Goal: Task Accomplishment & Management: Use online tool/utility

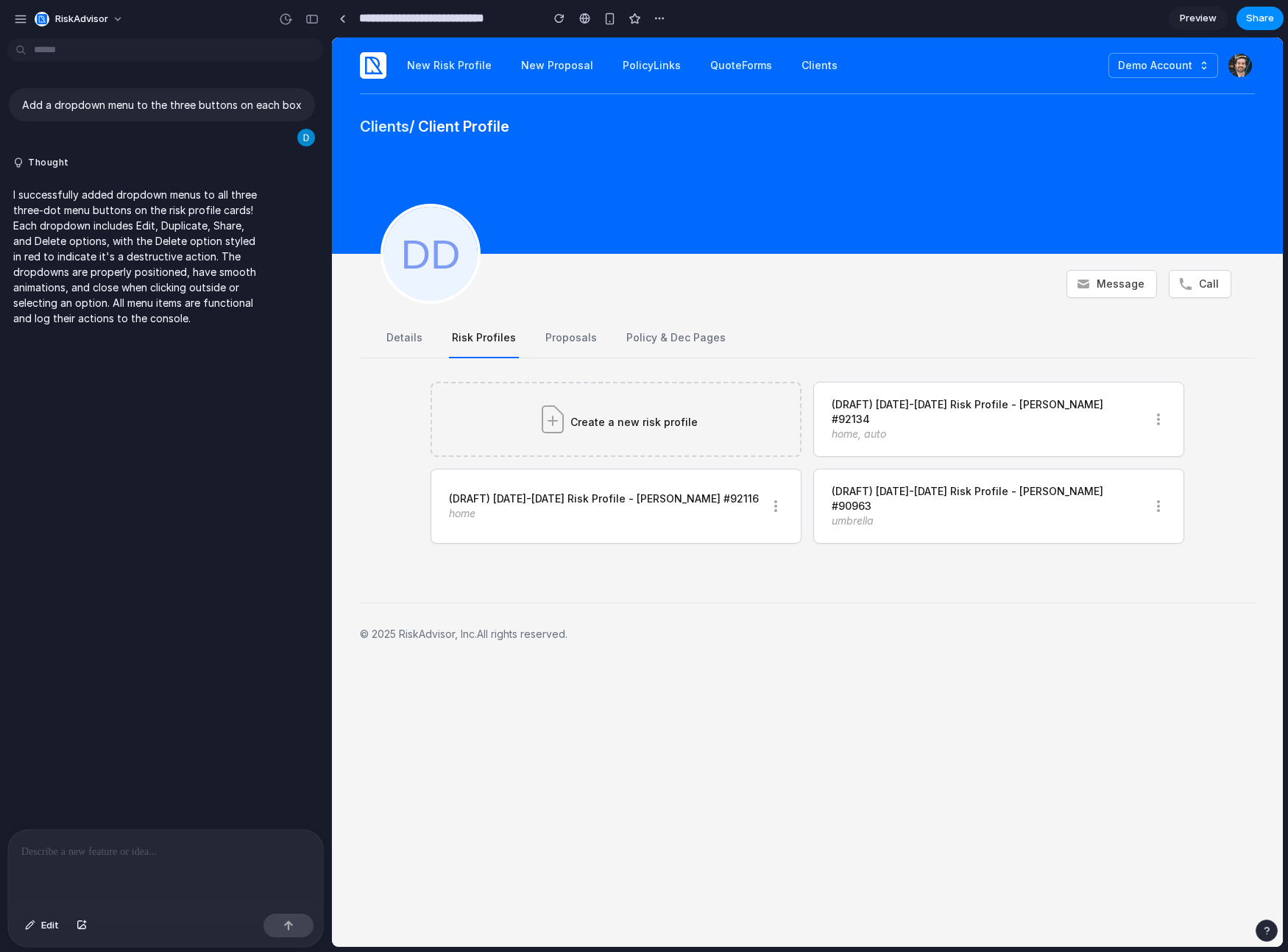
click at [276, 475] on div "Add a dropdown menu to the three buttons on each box Thought I successfully add…" at bounding box center [161, 436] width 322 height 785
click at [53, 928] on span "Edit" at bounding box center [50, 925] width 18 height 14
click at [52, 927] on span "Edit" at bounding box center [50, 925] width 18 height 14
click at [53, 930] on span "Edit" at bounding box center [50, 925] width 18 height 14
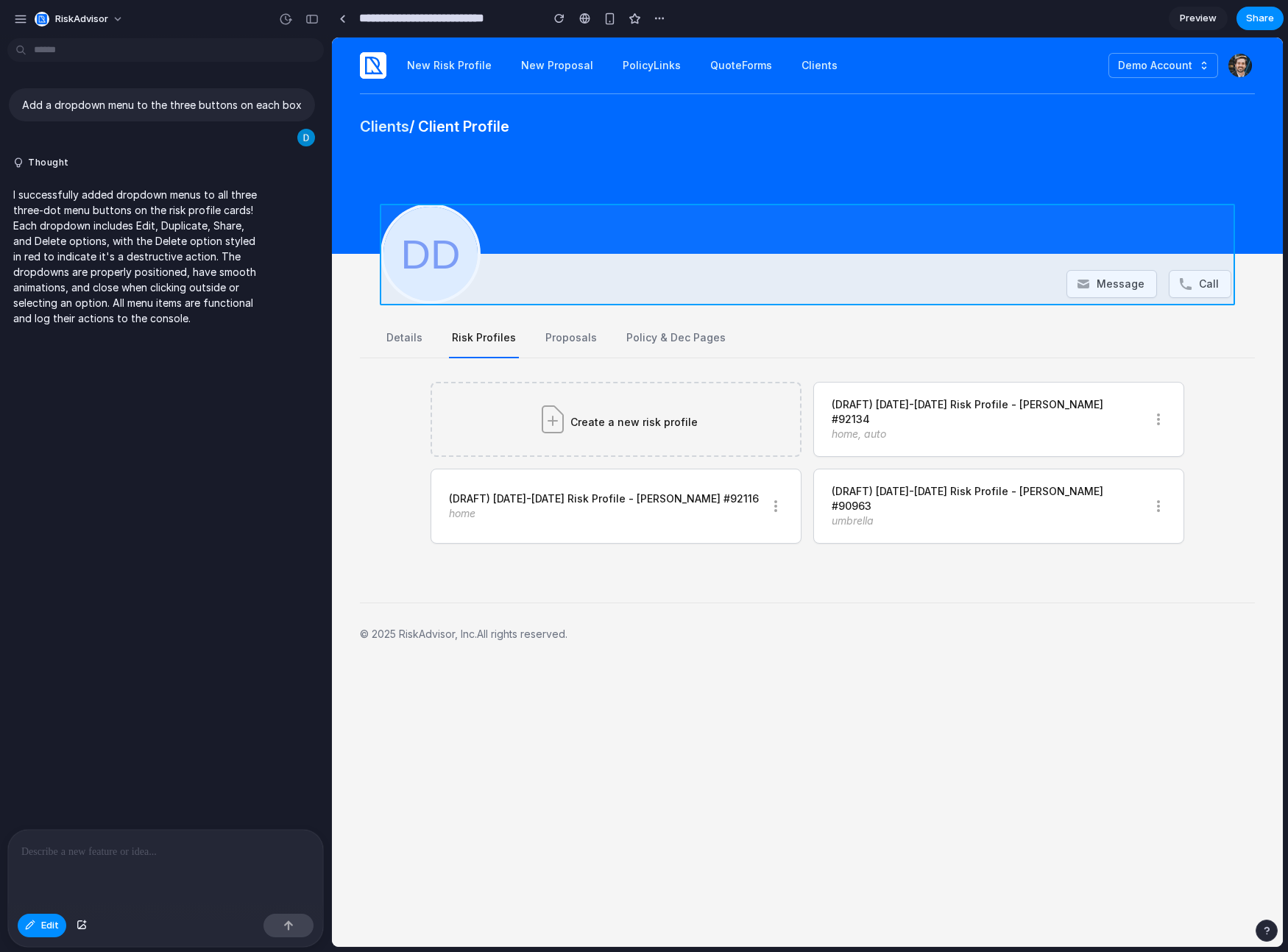
drag, startPoint x: 276, startPoint y: 475, endPoint x: 719, endPoint y: 216, distance: 513.2
click at [719, 216] on div at bounding box center [807, 492] width 950 height 909
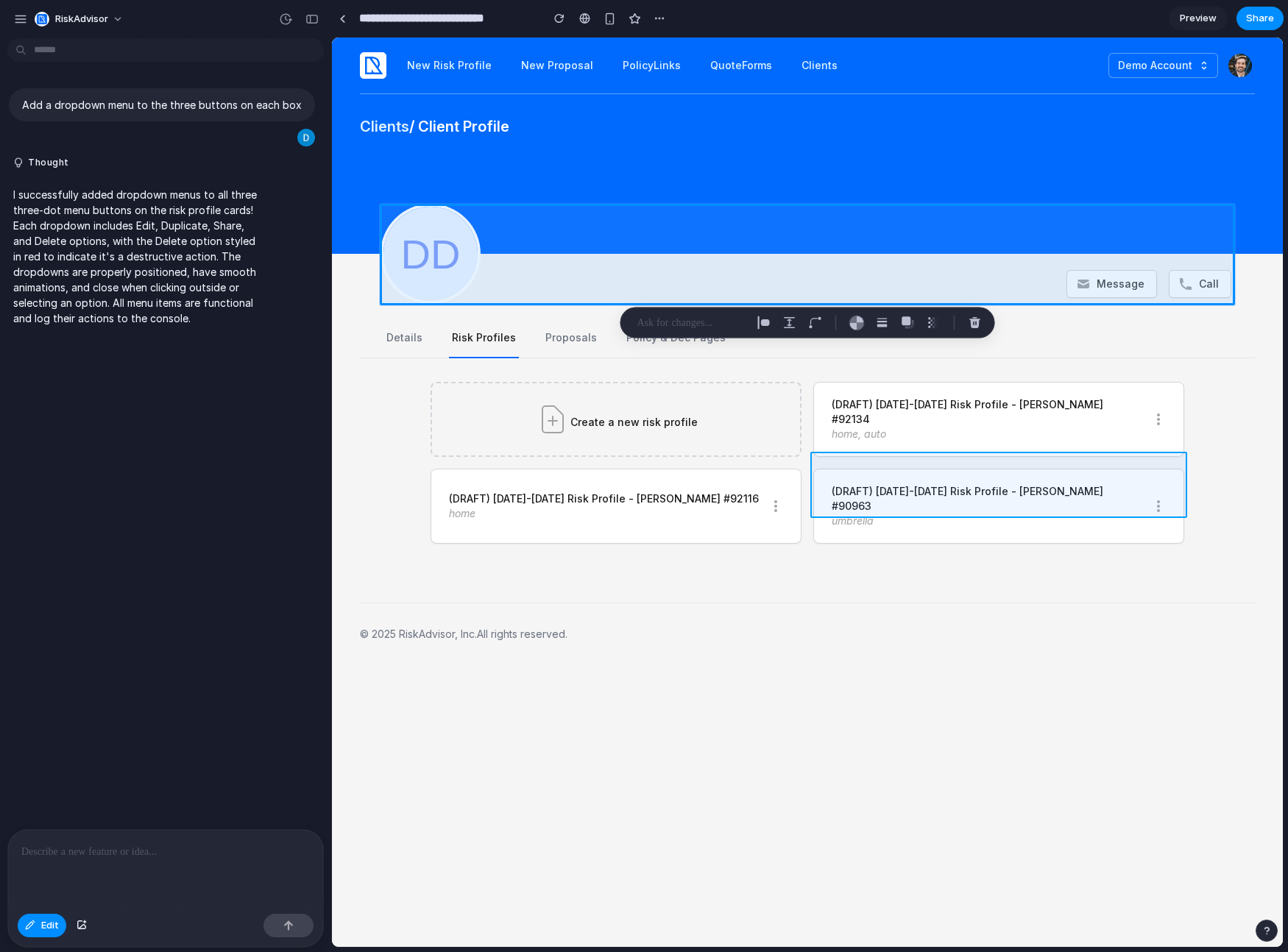
click at [1065, 486] on div at bounding box center [807, 492] width 950 height 909
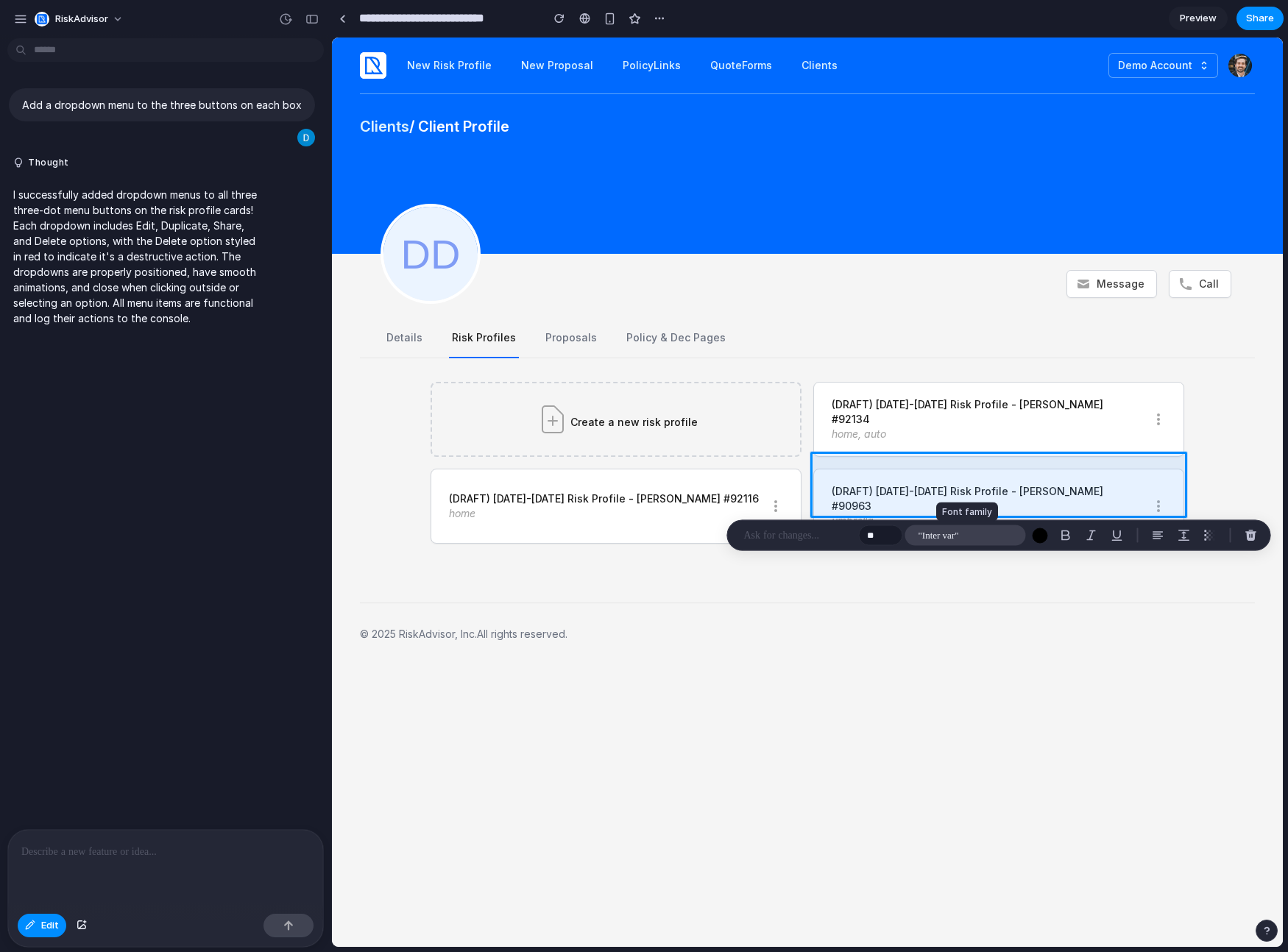
click at [961, 538] on button ""Inter var"" at bounding box center [966, 535] width 120 height 21
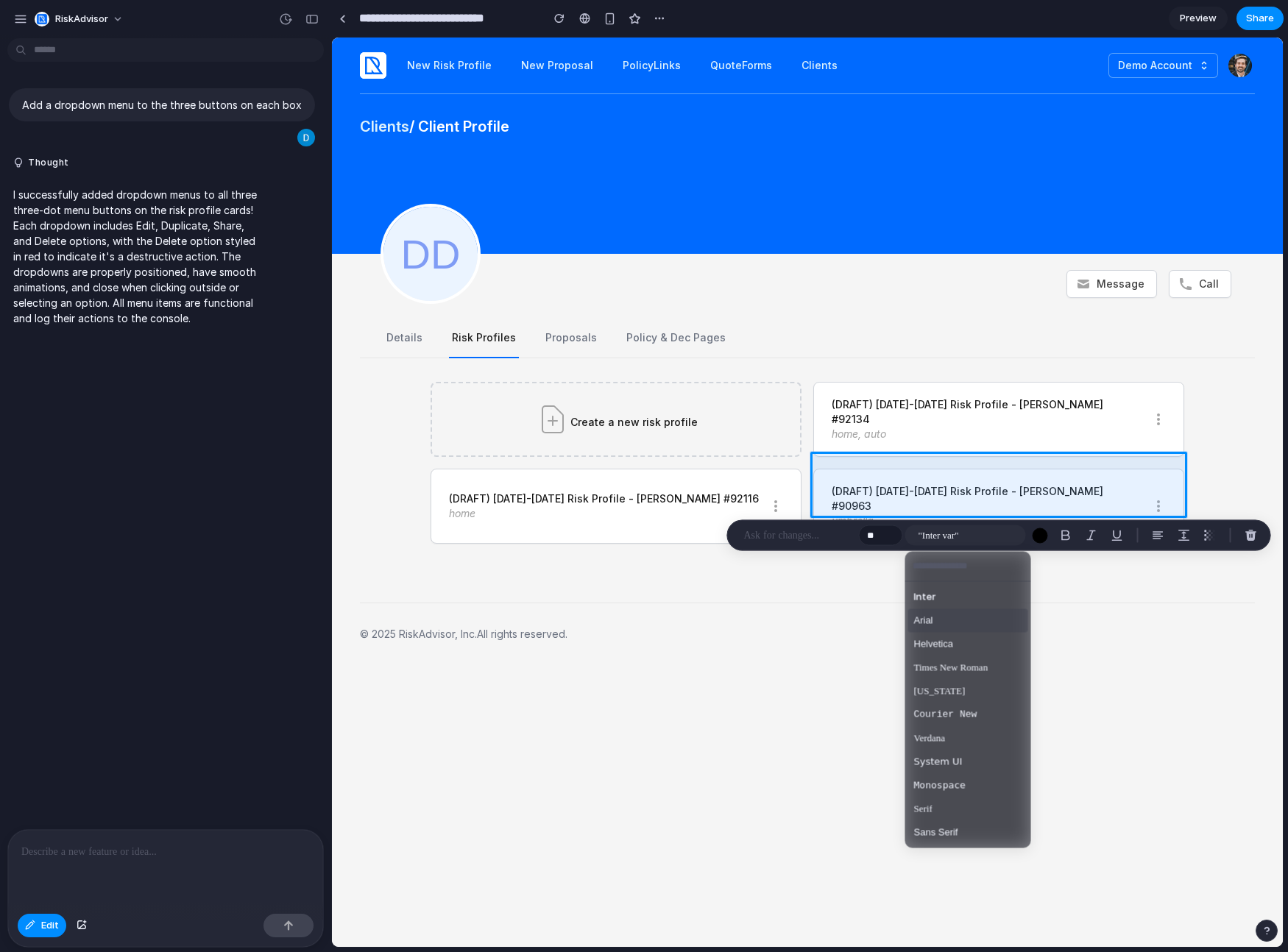
click at [938, 618] on li "Arial" at bounding box center [968, 621] width 120 height 24
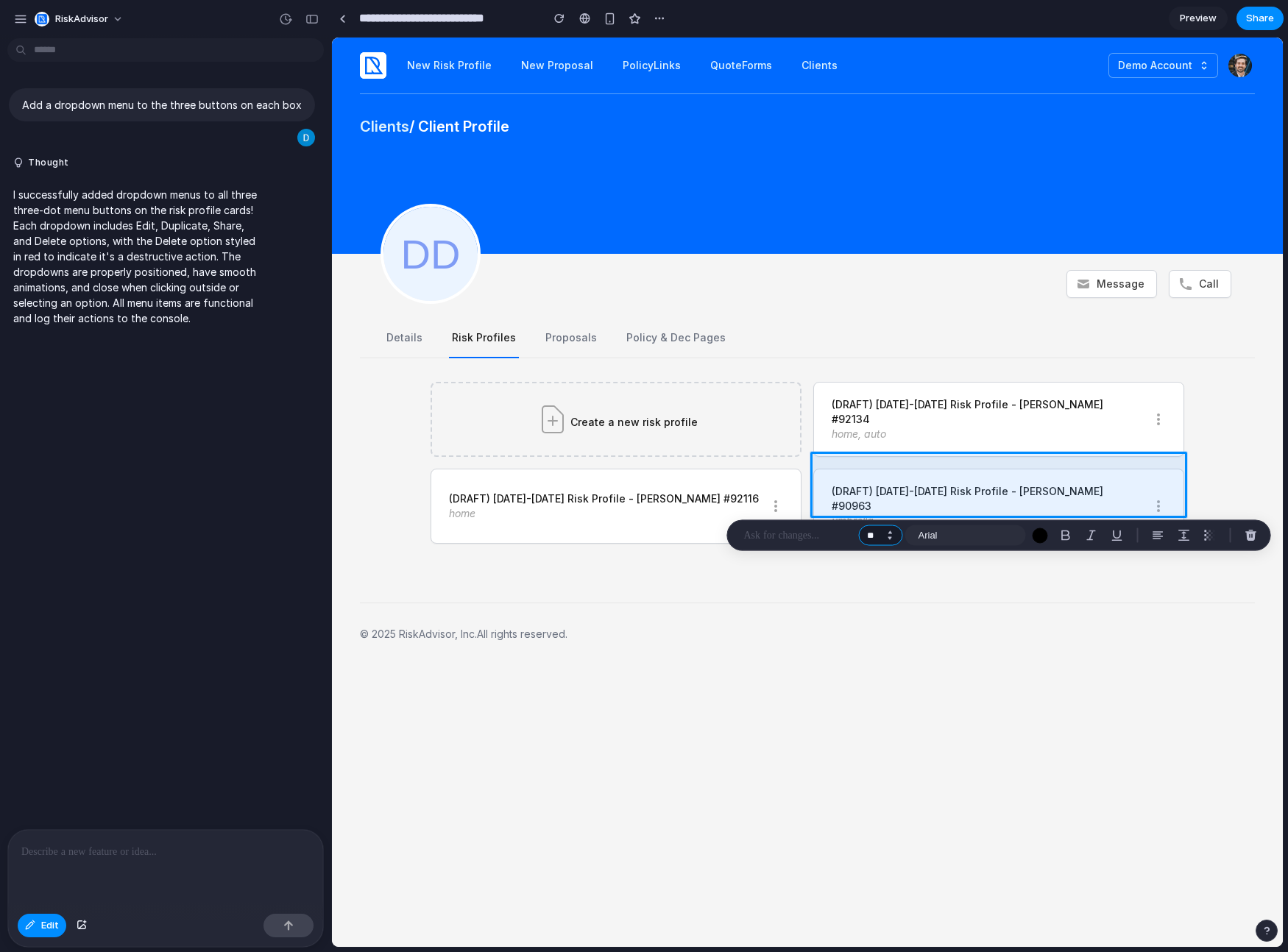
click at [887, 543] on input "**" at bounding box center [881, 535] width 44 height 21
click at [887, 530] on button "Increment" at bounding box center [890, 533] width 14 height 8
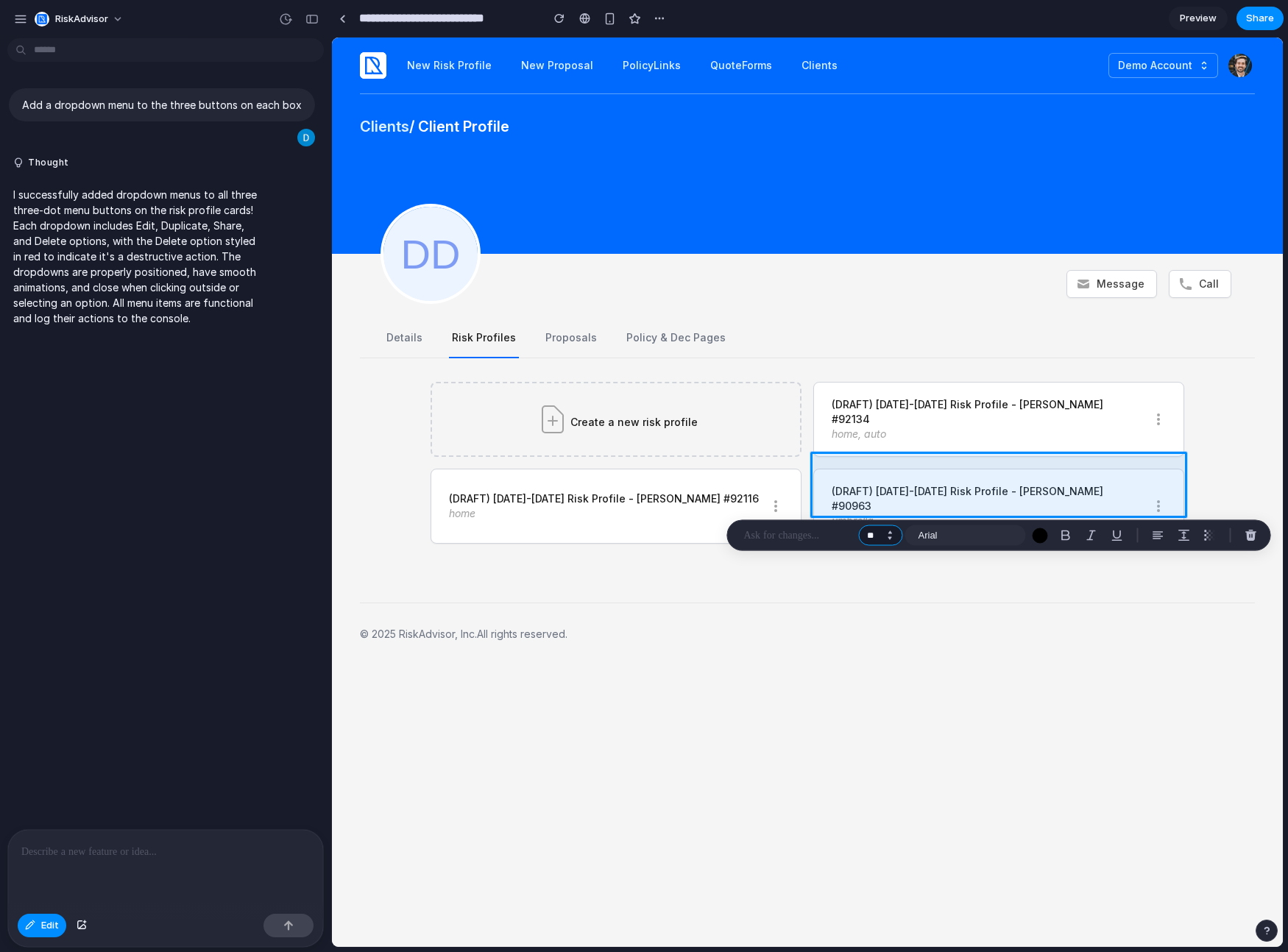
click at [887, 529] on button "Increment" at bounding box center [890, 533] width 14 height 8
click at [887, 529] on button "Increment" at bounding box center [890, 533] width 14 height 8
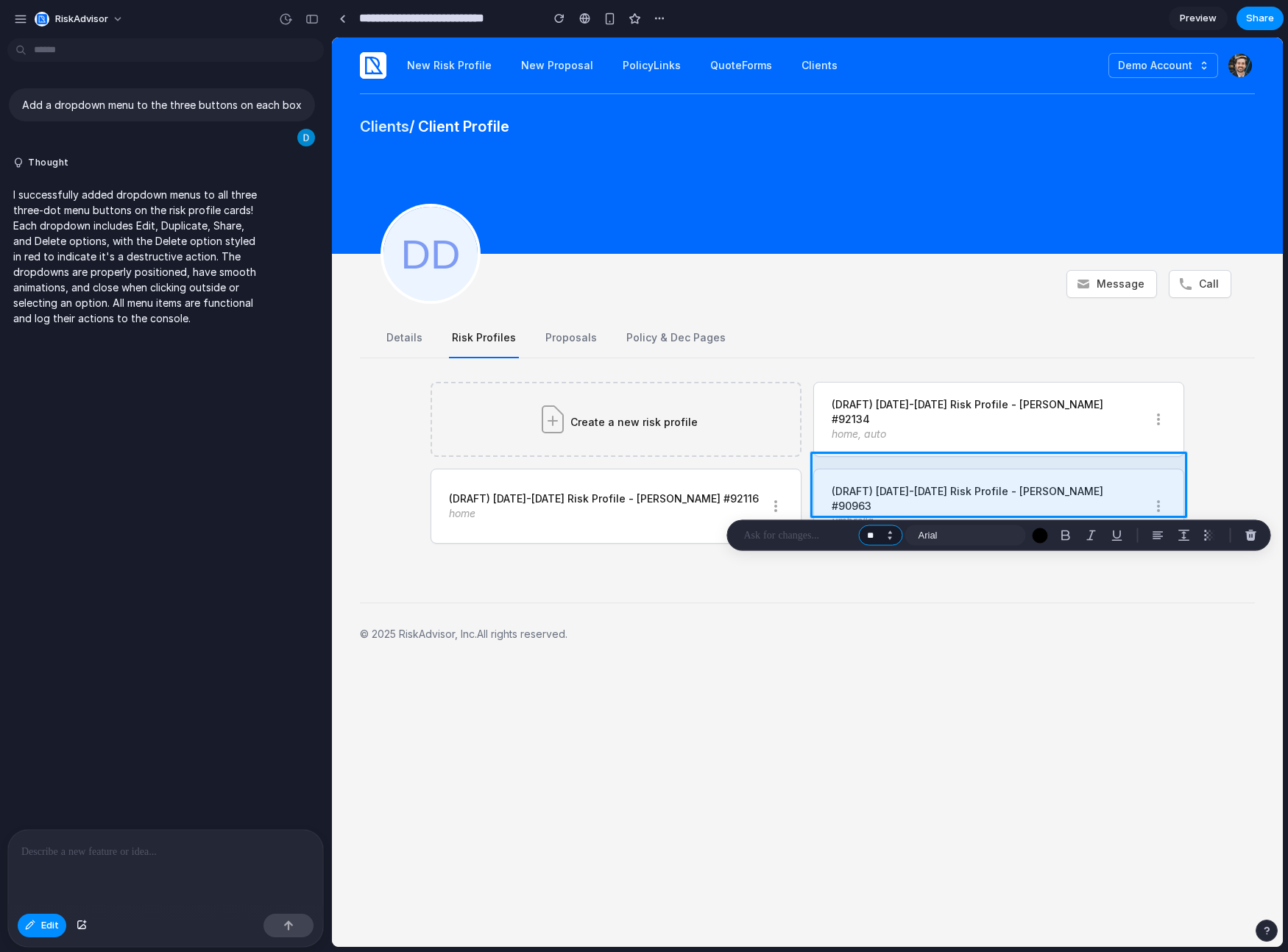
type input "**"
click at [887, 527] on input "**" at bounding box center [881, 535] width 44 height 21
click at [886, 527] on input "**" at bounding box center [881, 535] width 44 height 21
click at [802, 535] on p at bounding box center [798, 535] width 109 height 18
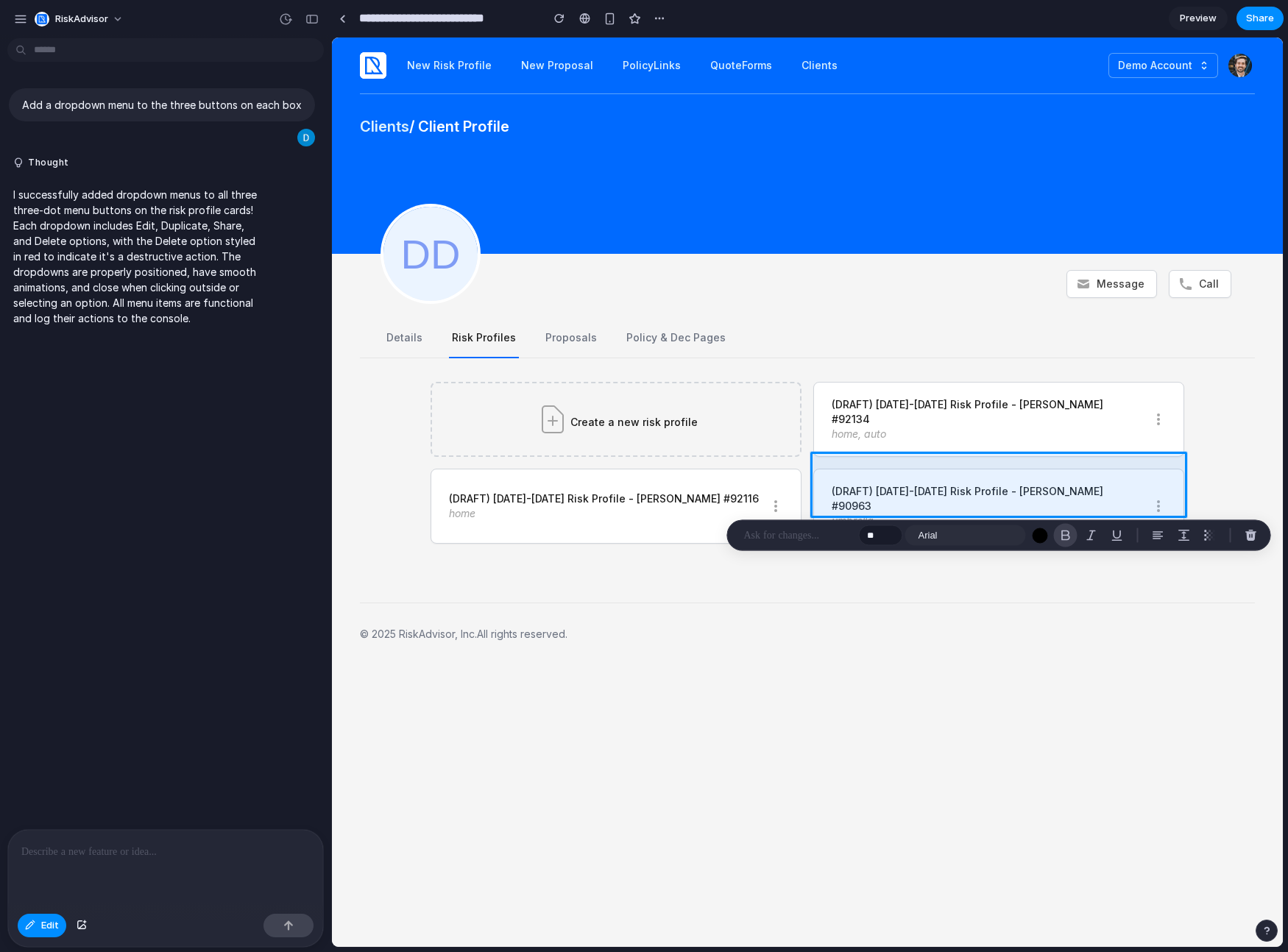
click at [1058, 540] on button "button" at bounding box center [1066, 535] width 24 height 24
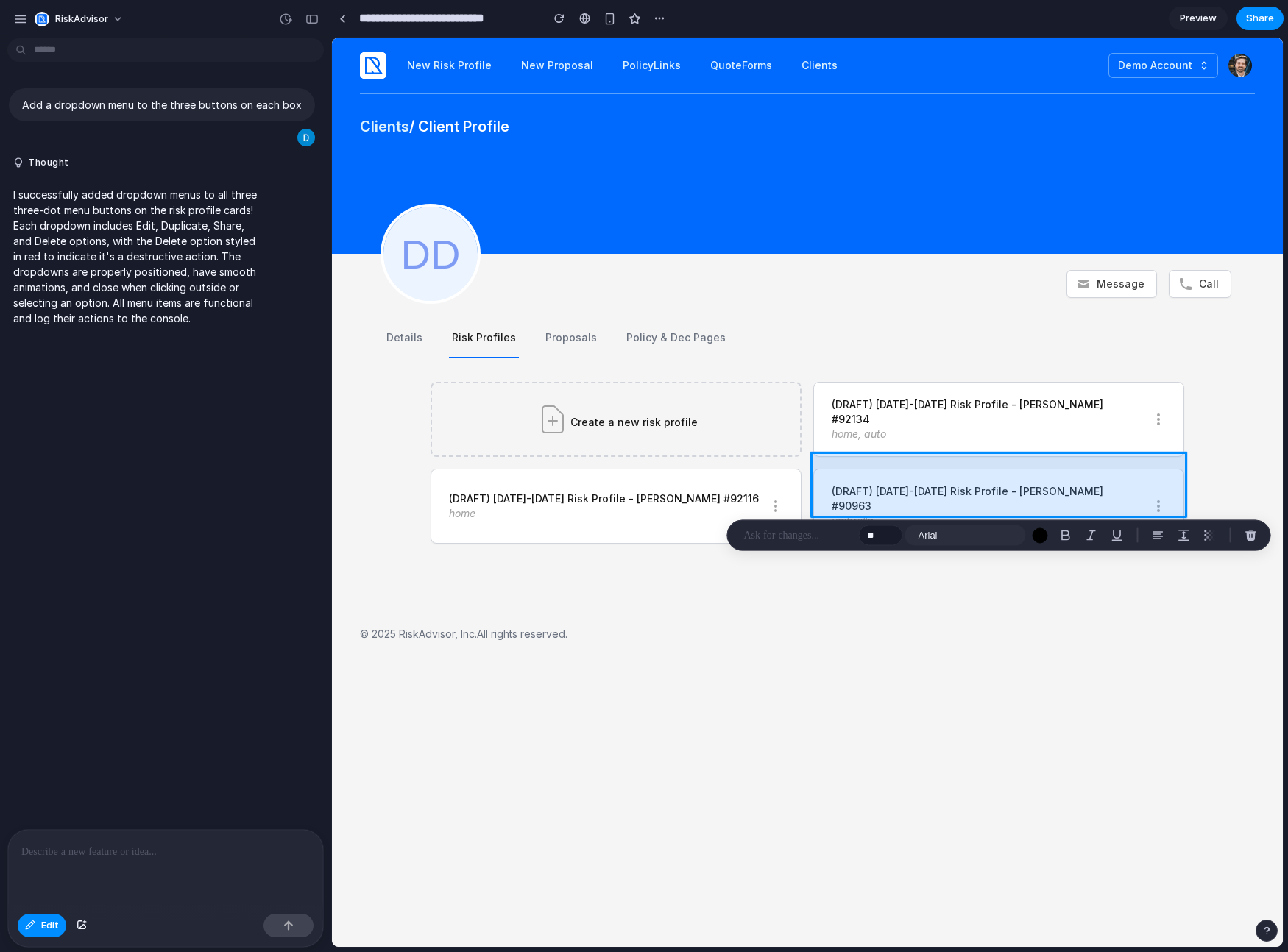
click at [1081, 473] on div at bounding box center [807, 492] width 950 height 909
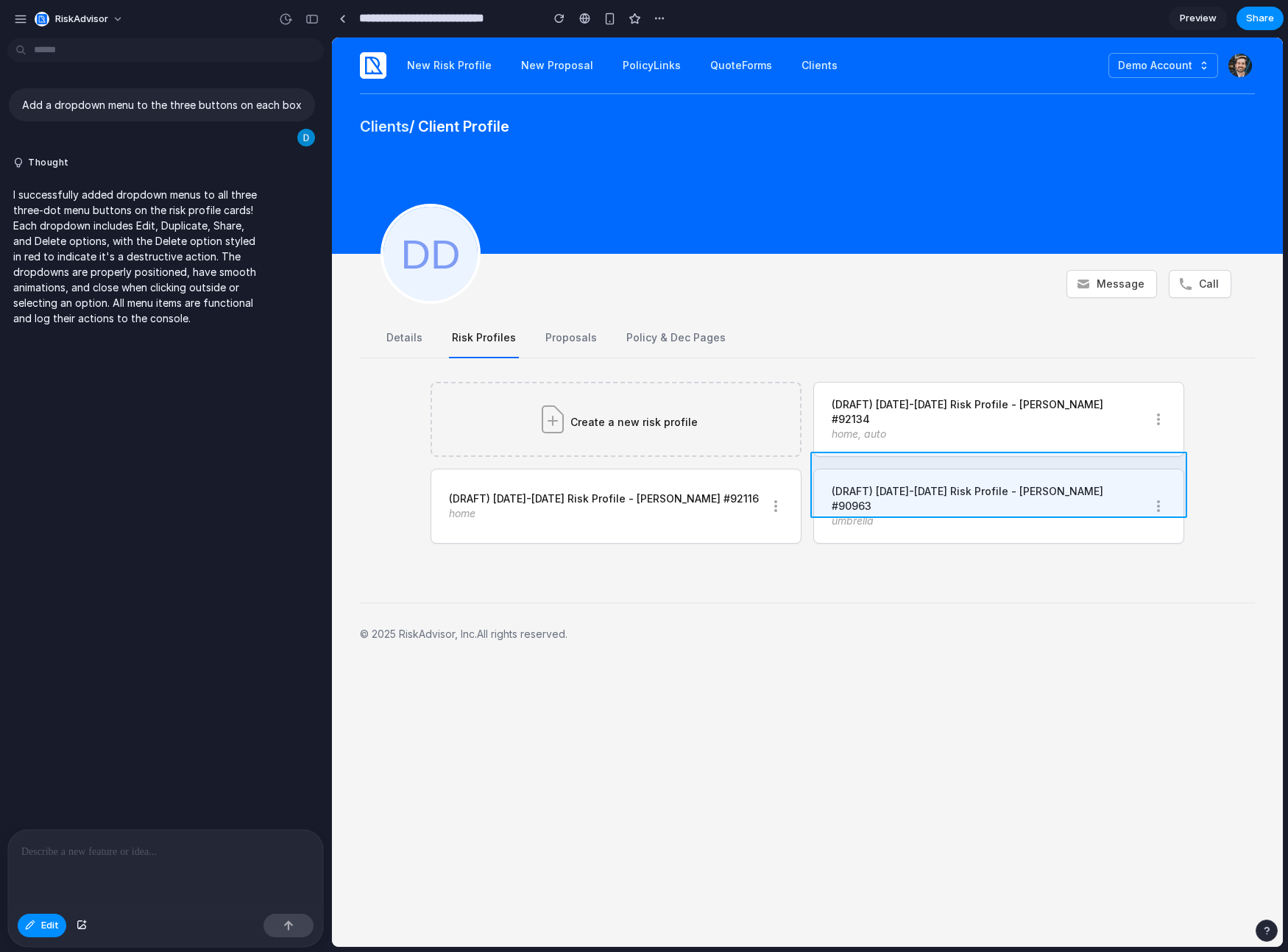
click at [1071, 478] on div at bounding box center [807, 492] width 950 height 909
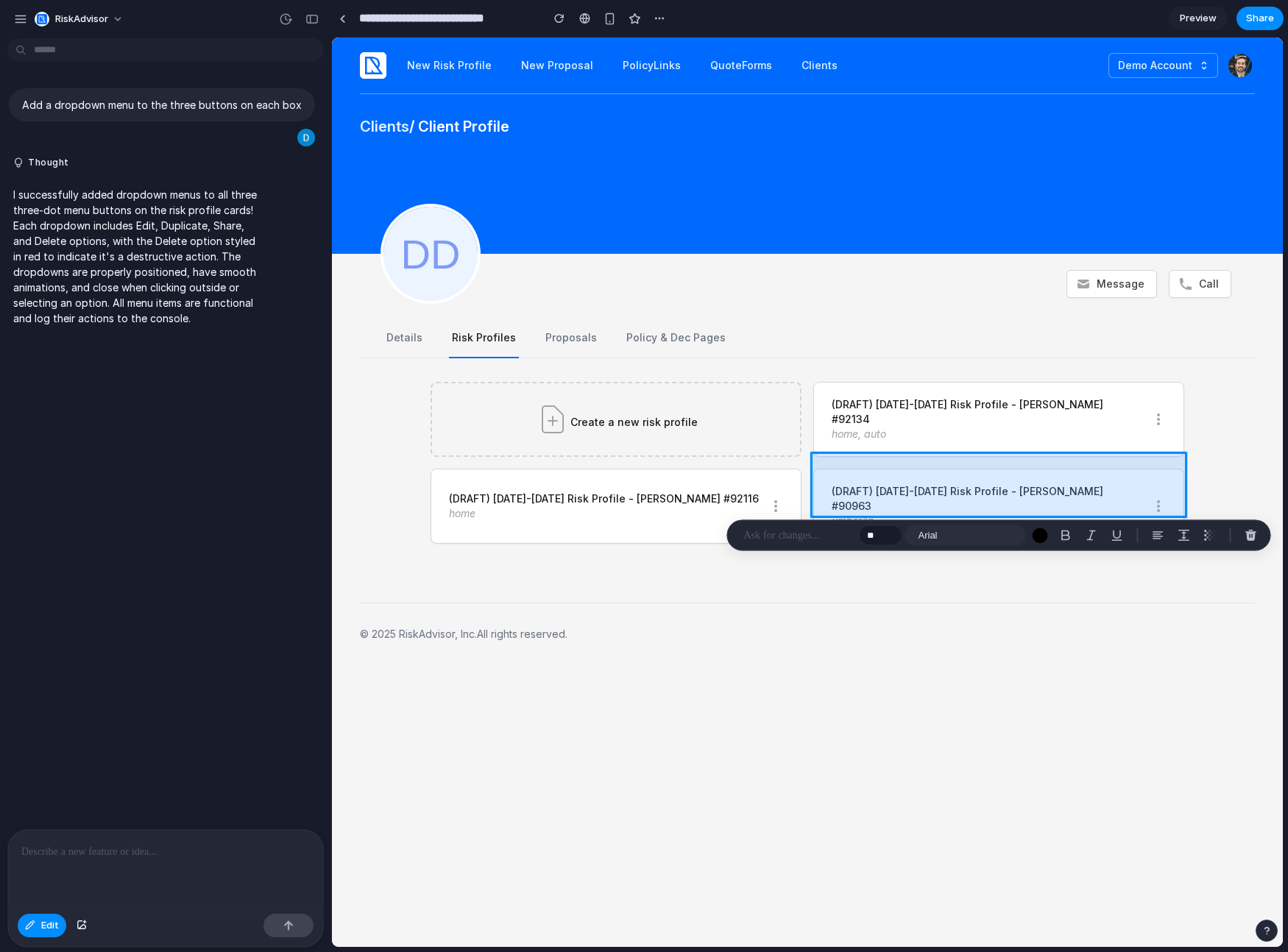
click at [1071, 478] on div at bounding box center [807, 492] width 950 height 909
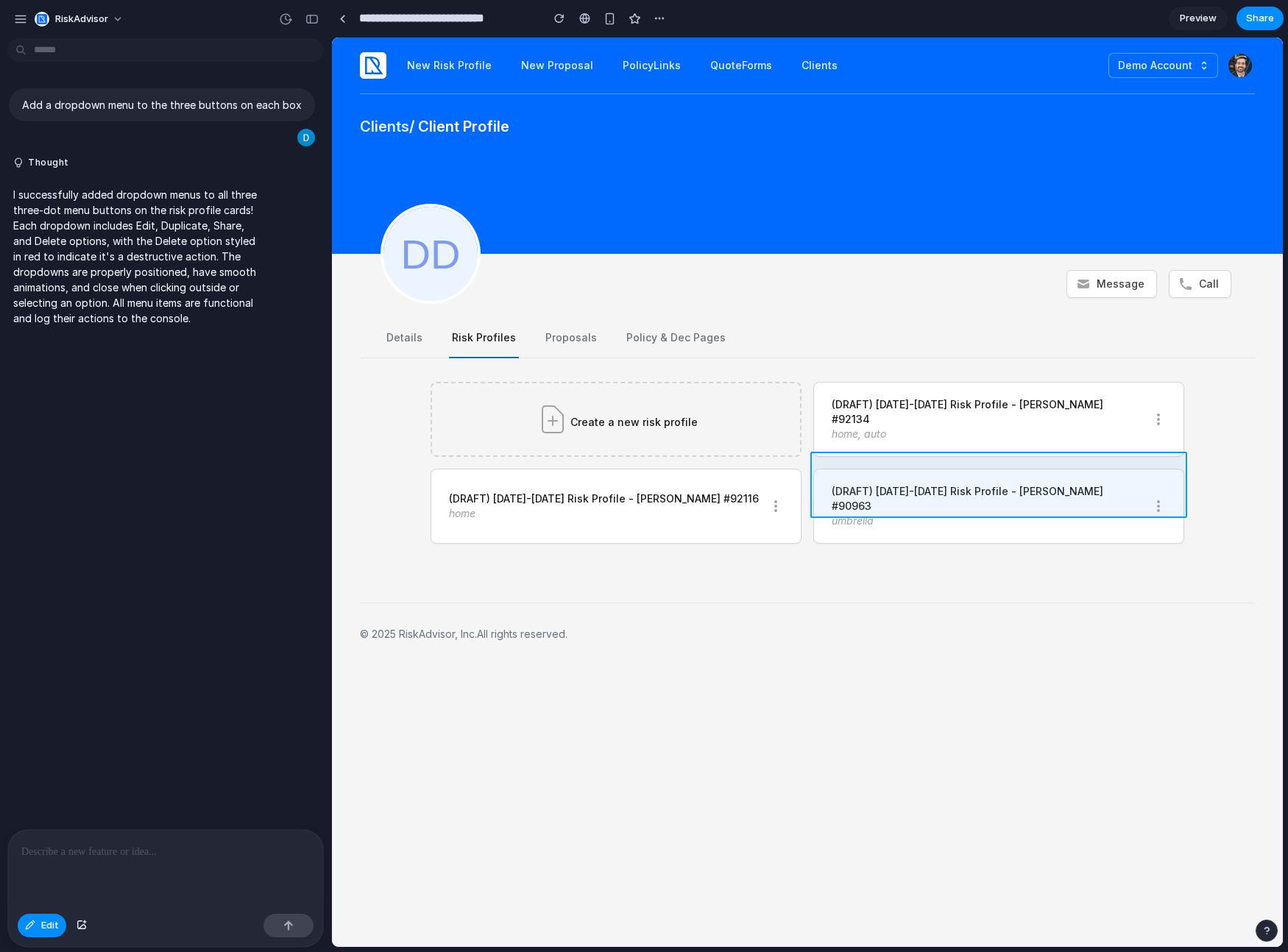
click at [1071, 478] on div at bounding box center [807, 492] width 950 height 909
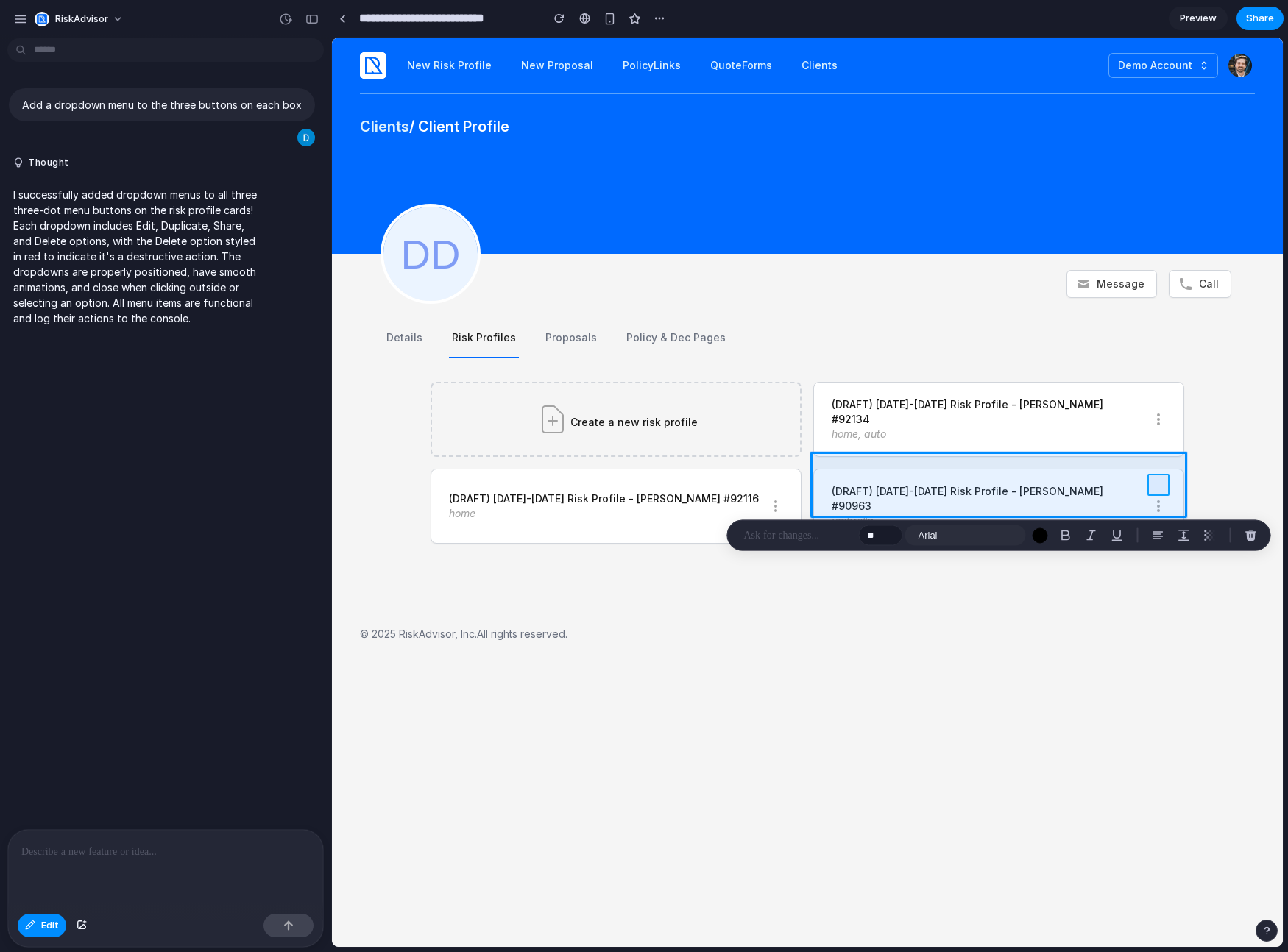
click at [1165, 484] on div at bounding box center [807, 492] width 950 height 909
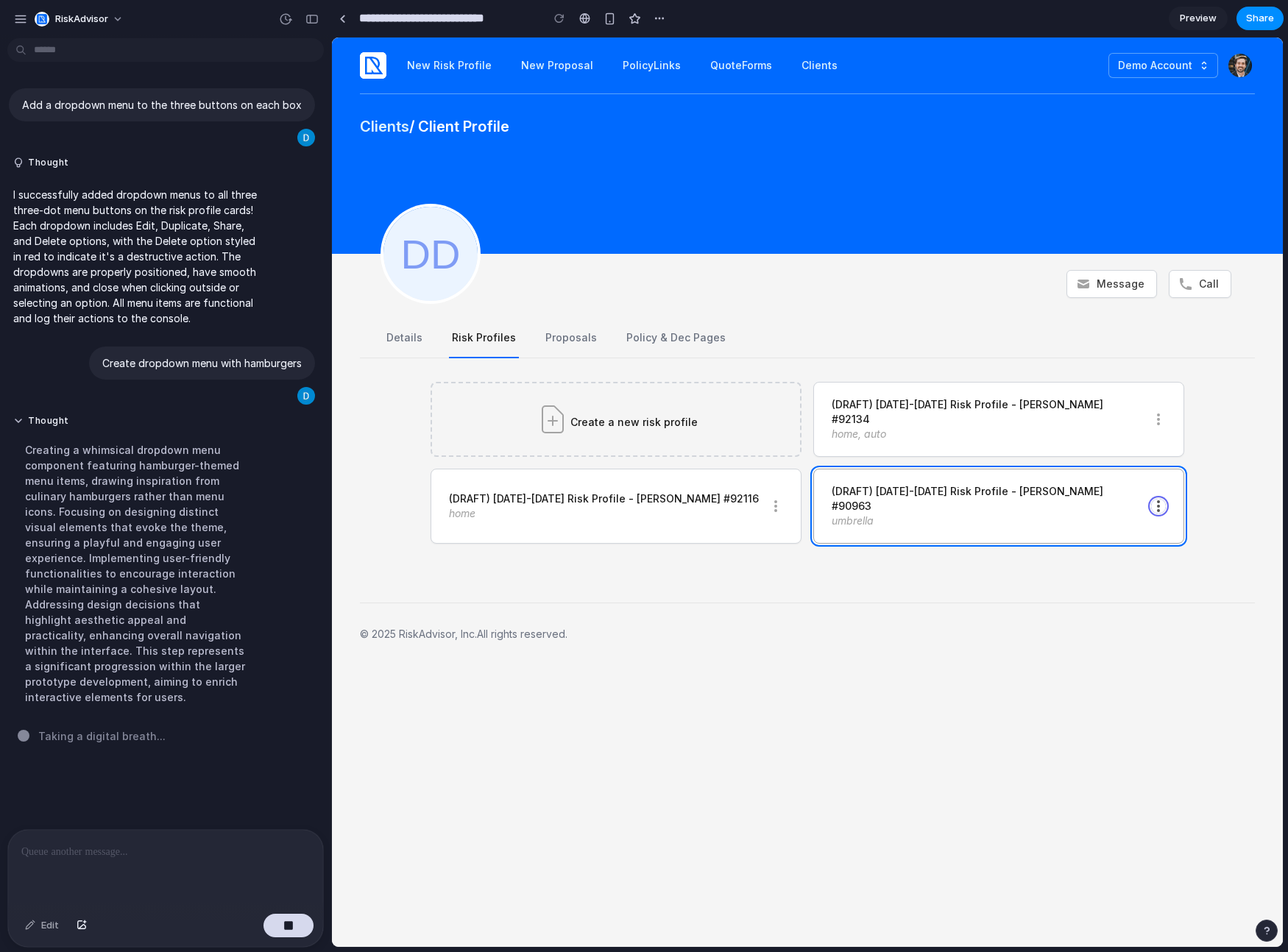
click at [1155, 499] on icon "button" at bounding box center [1158, 506] width 14 height 14
click at [1155, 486] on div "Edit Duplicate Share Delete" at bounding box center [807, 492] width 951 height 909
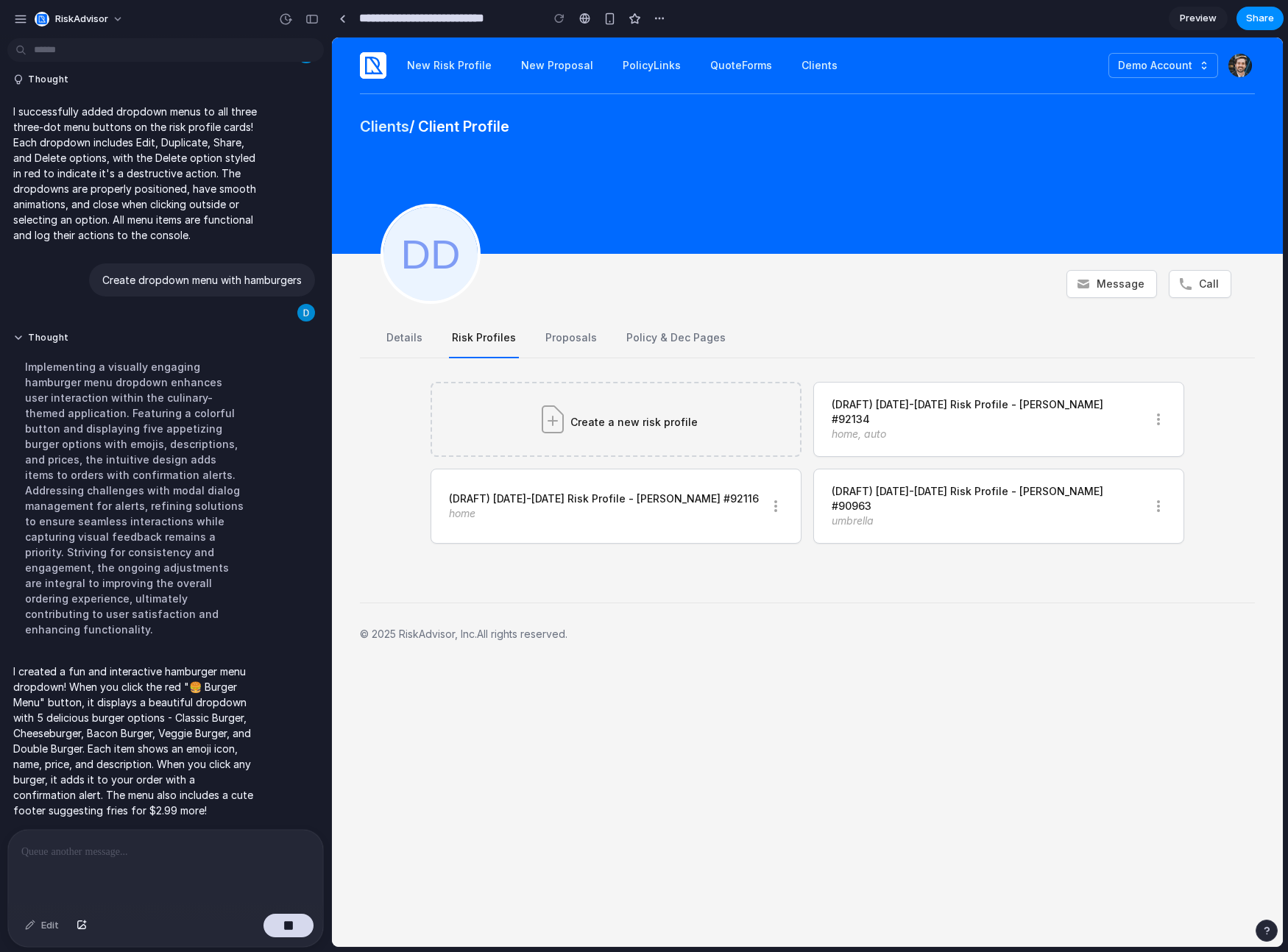
scroll to position [89, 0]
